Goal: Transaction & Acquisition: Purchase product/service

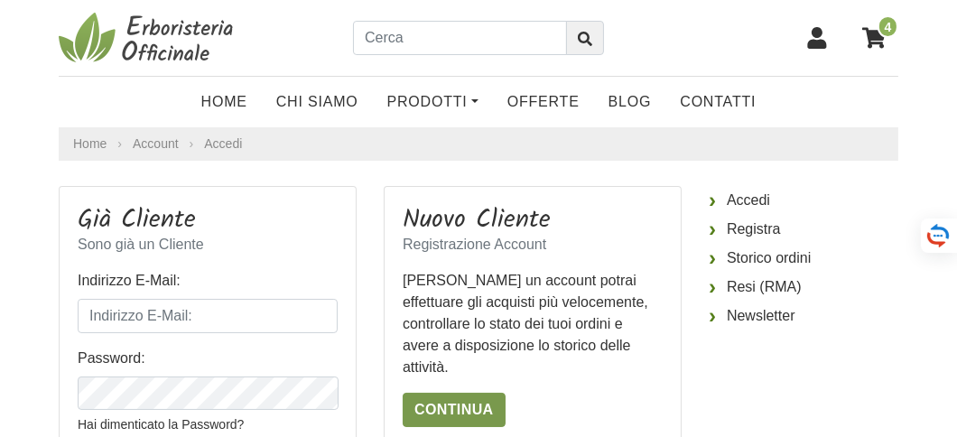
click at [464, 393] on link "Continua" at bounding box center [454, 410] width 103 height 34
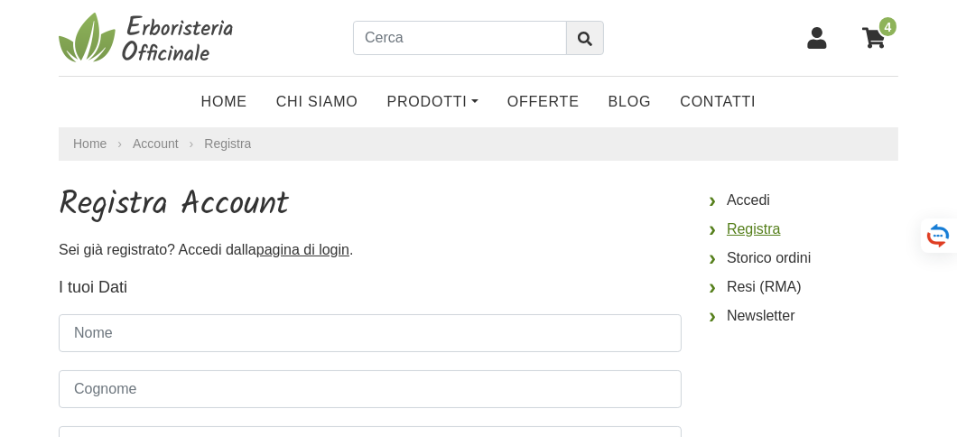
click at [763, 229] on link "Registra" at bounding box center [804, 229] width 190 height 29
click at [759, 233] on link "Registra" at bounding box center [804, 229] width 190 height 29
click at [883, 25] on span "4" at bounding box center [887, 26] width 21 height 23
